Goal: Task Accomplishment & Management: Use online tool/utility

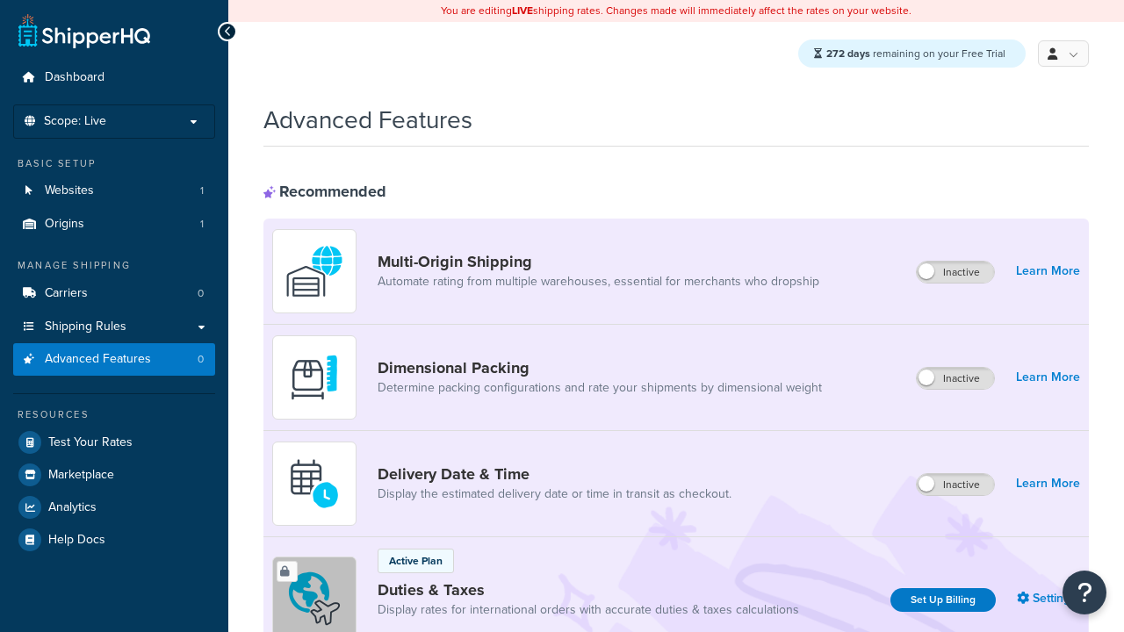
scroll to position [571, 0]
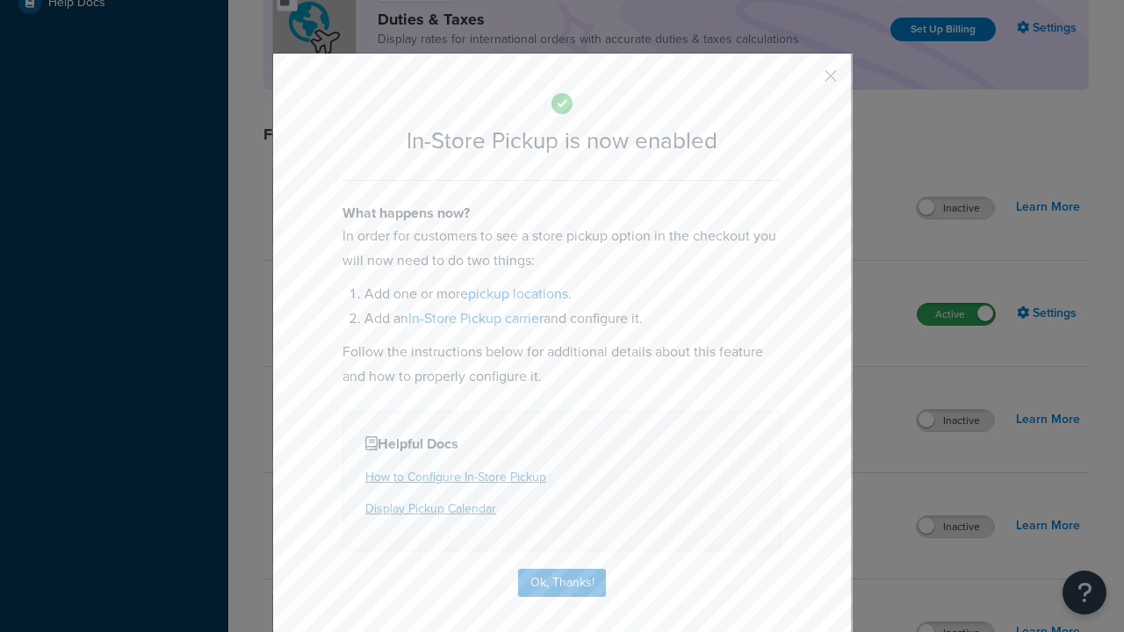
scroll to position [0, 0]
click at [805, 82] on button "button" at bounding box center [805, 82] width 4 height 4
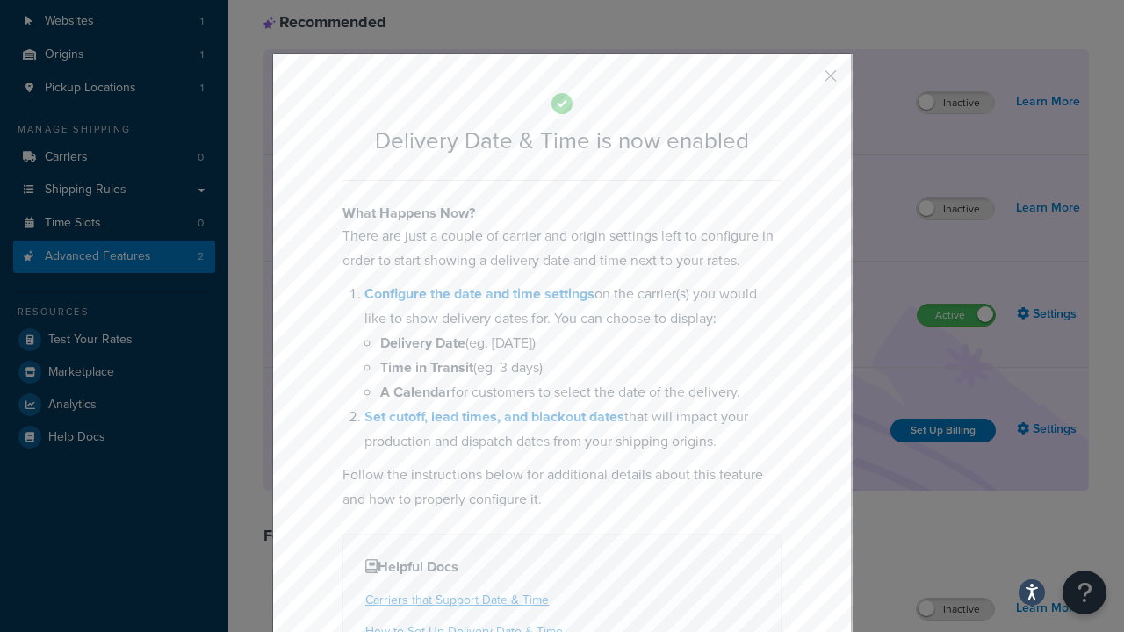
click at [805, 82] on button "button" at bounding box center [805, 82] width 4 height 4
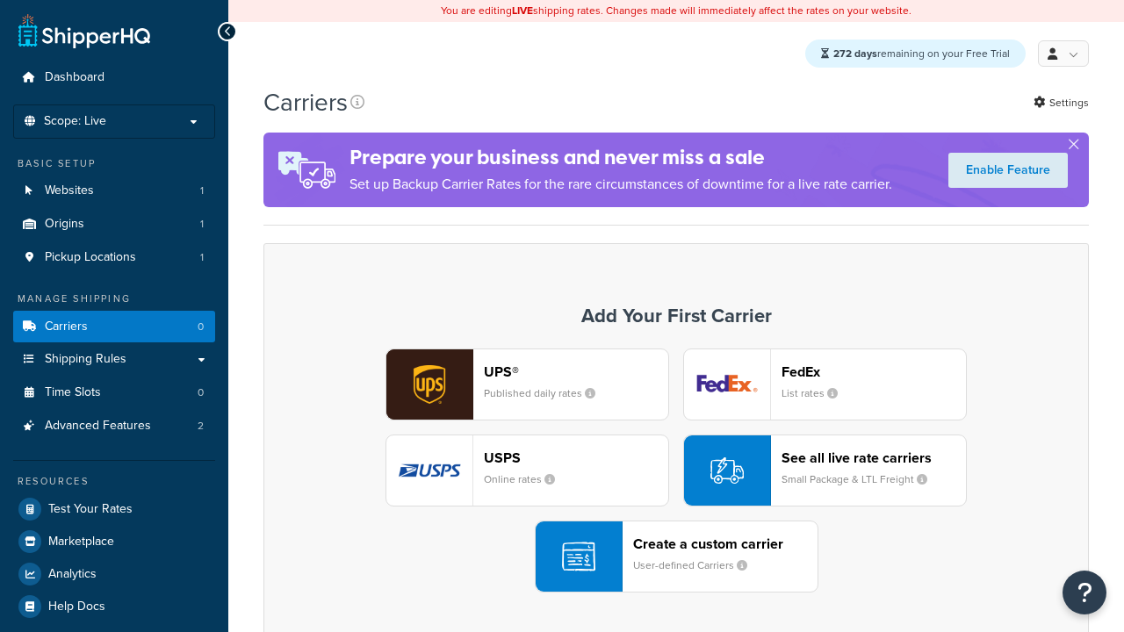
click at [676, 558] on div "Create a custom carrier User-defined Carriers" at bounding box center [725, 557] width 184 height 42
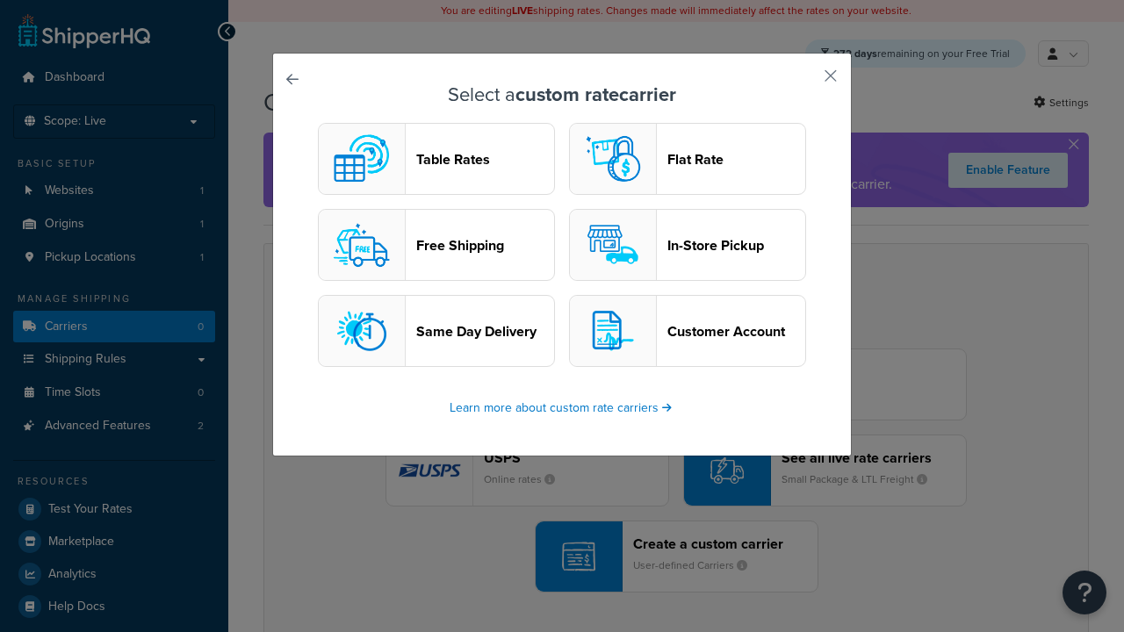
click at [688, 246] on header "In-Store Pickup" at bounding box center [736, 245] width 138 height 17
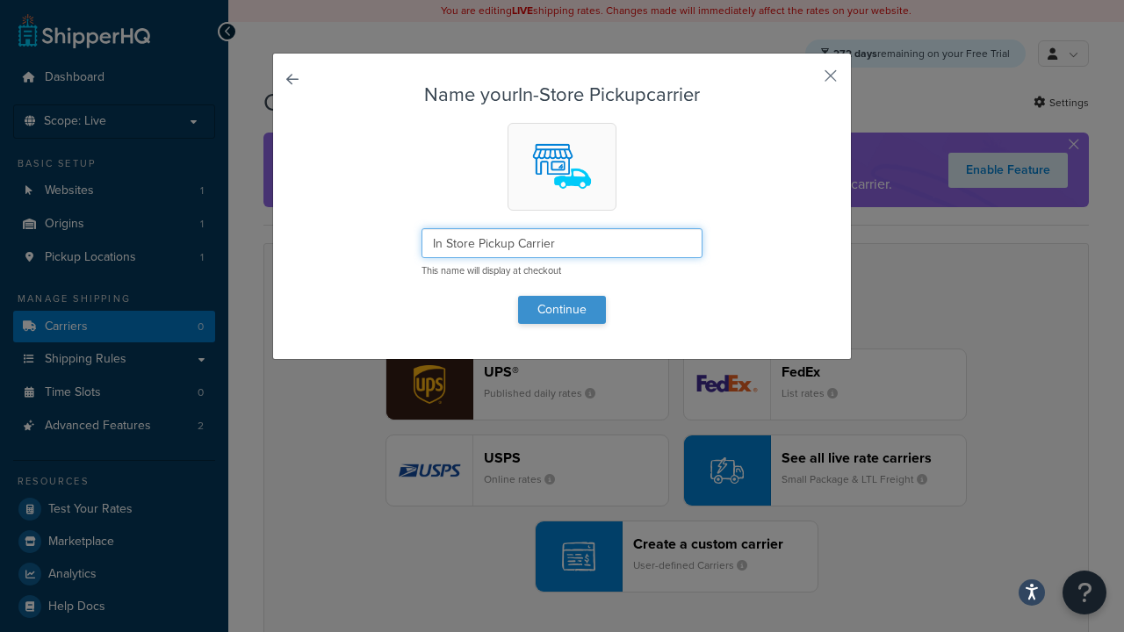
type input "In Store Pickup Carrier"
click at [562, 309] on button "Continue" at bounding box center [562, 310] width 88 height 28
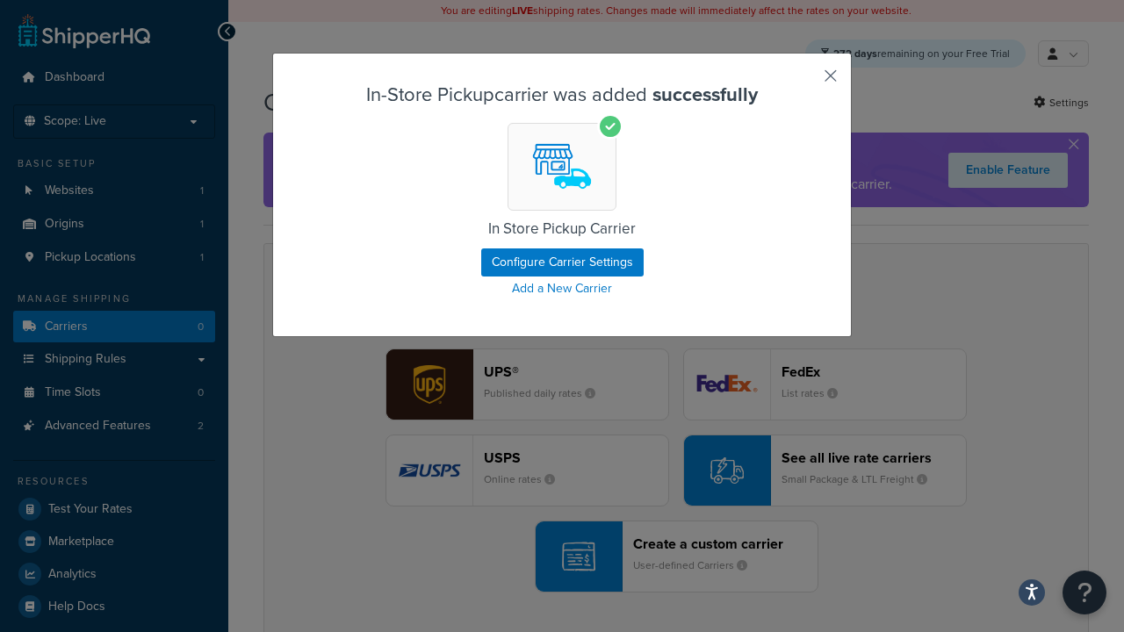
click at [805, 82] on button "button" at bounding box center [805, 82] width 4 height 4
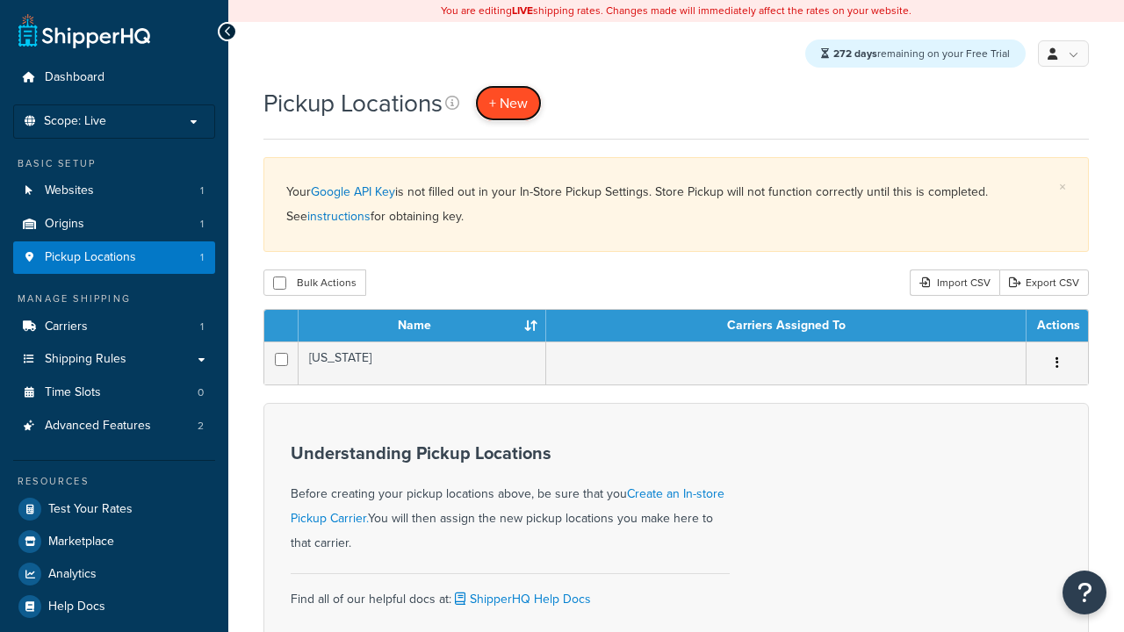
click at [511, 104] on span "+ New" at bounding box center [508, 103] width 39 height 20
